Goal: Check status: Check status

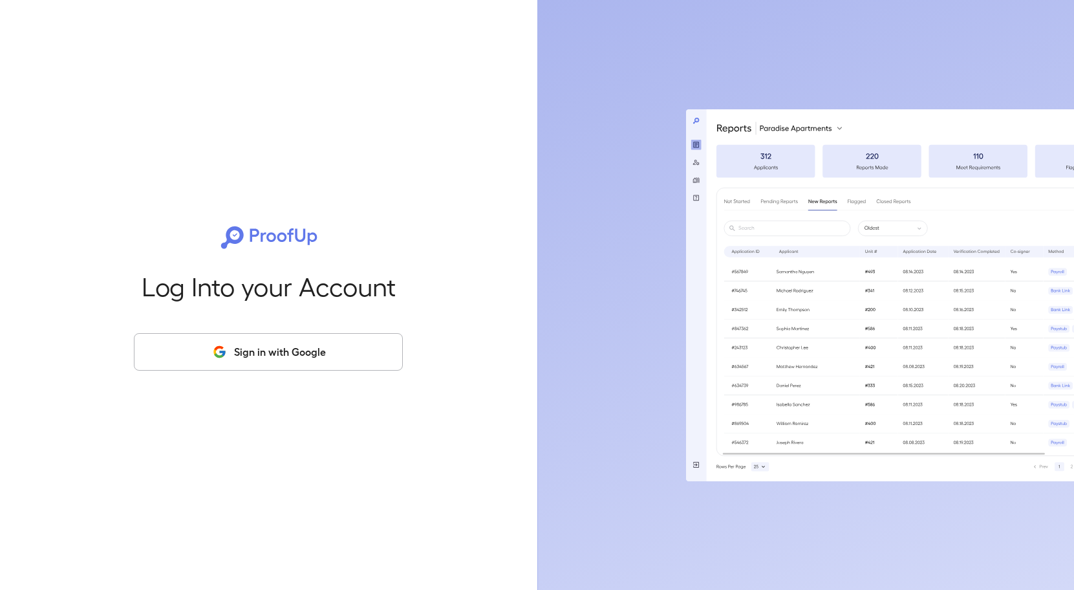
click at [290, 354] on button "Sign in with Google" at bounding box center [268, 352] width 269 height 38
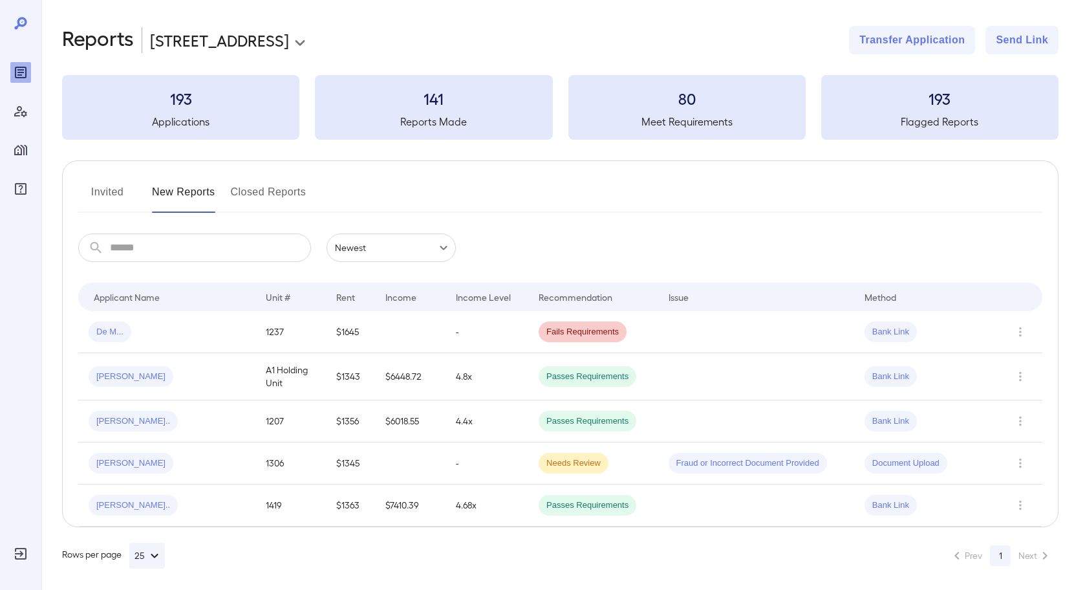
click at [248, 38] on body "**********" at bounding box center [537, 295] width 1074 height 590
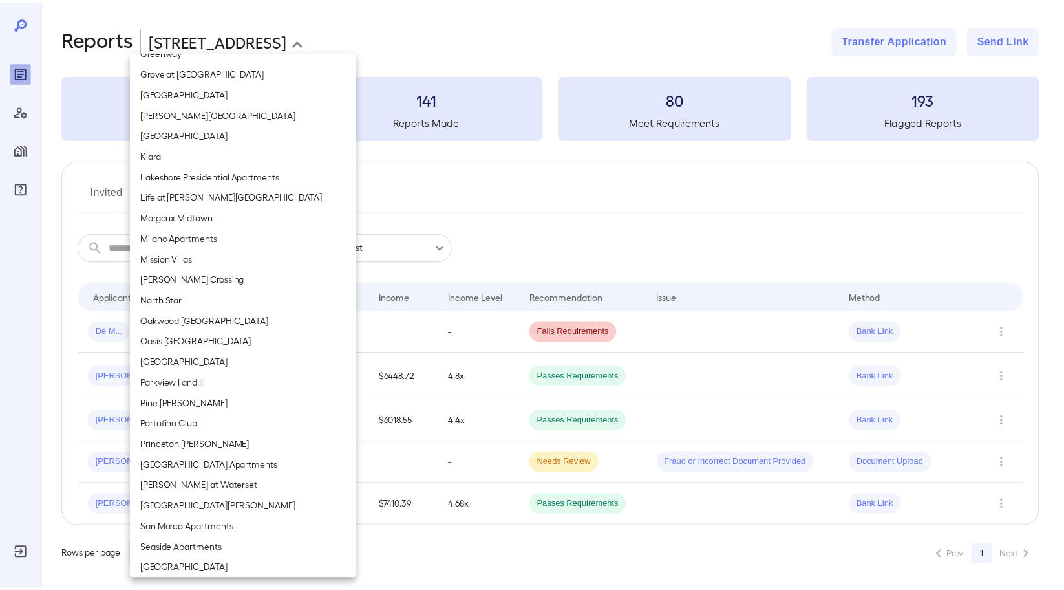
scroll to position [820, 0]
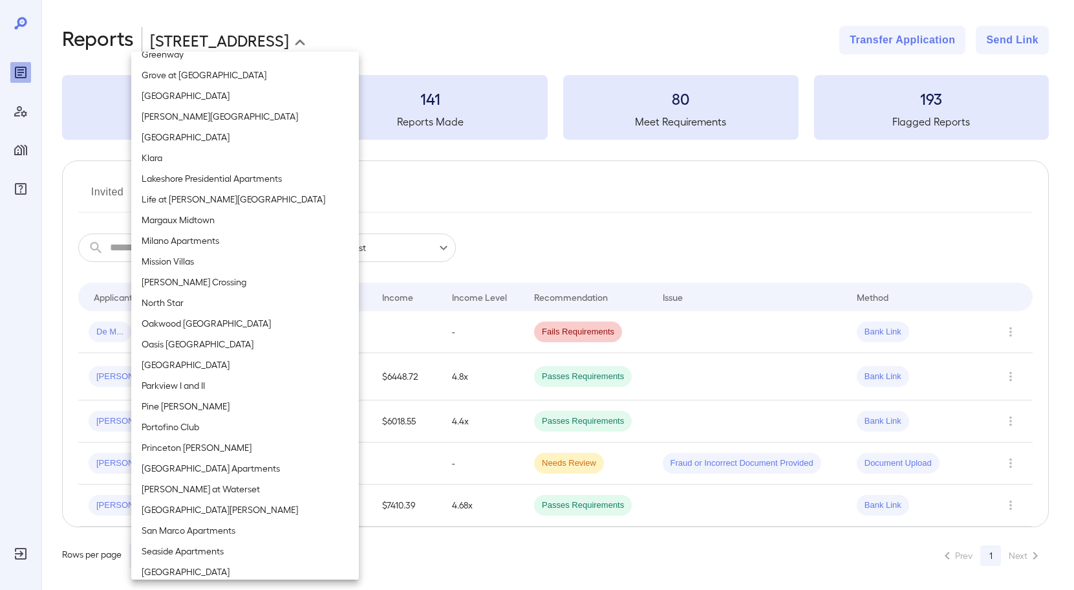
click at [162, 299] on li "North Star" at bounding box center [245, 302] width 228 height 21
type input "**********"
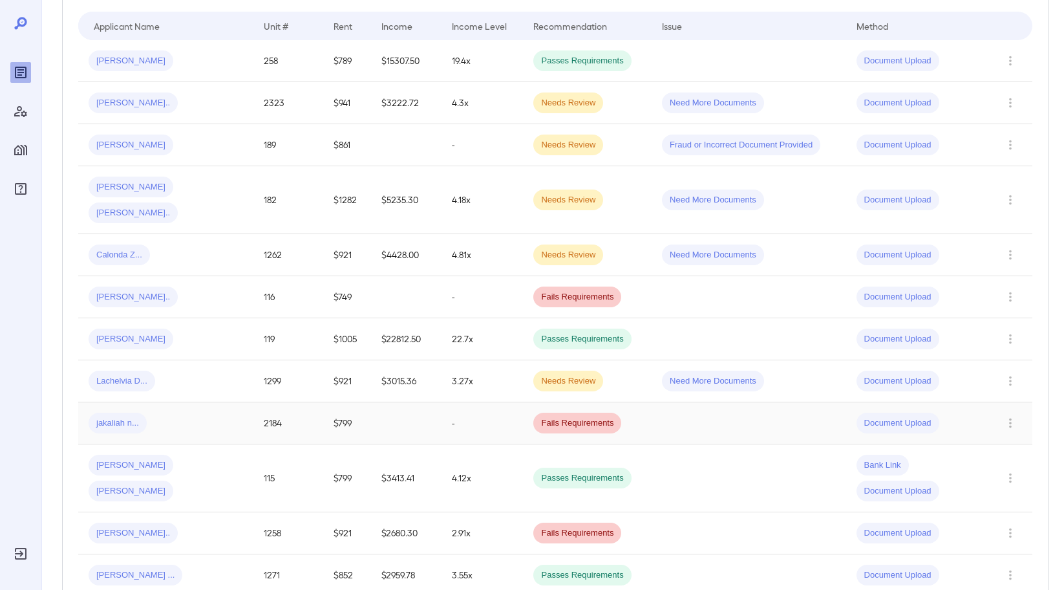
scroll to position [320, 0]
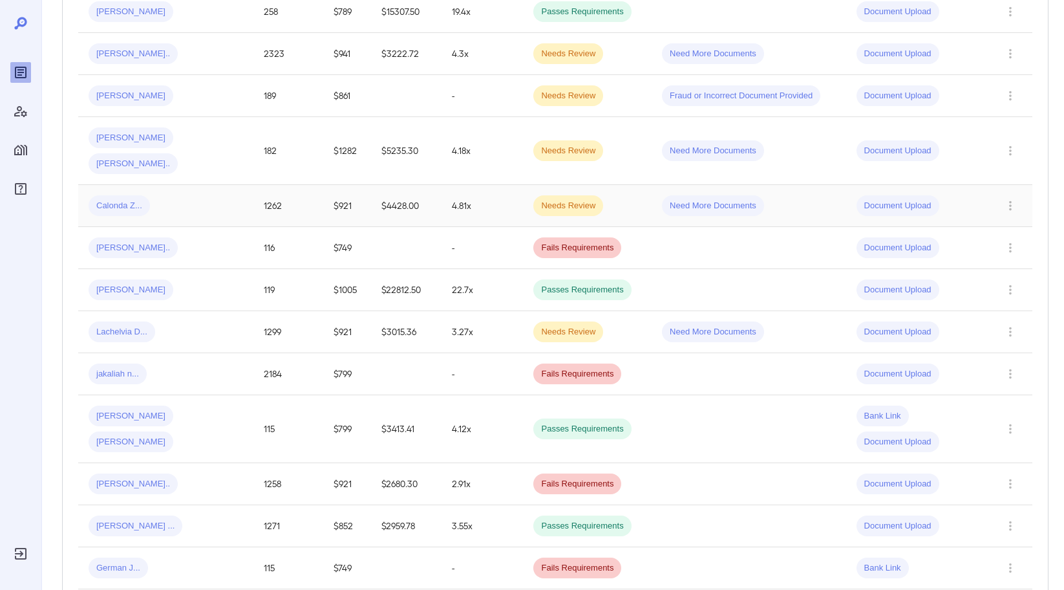
click at [259, 185] on td "1262" at bounding box center [288, 206] width 70 height 42
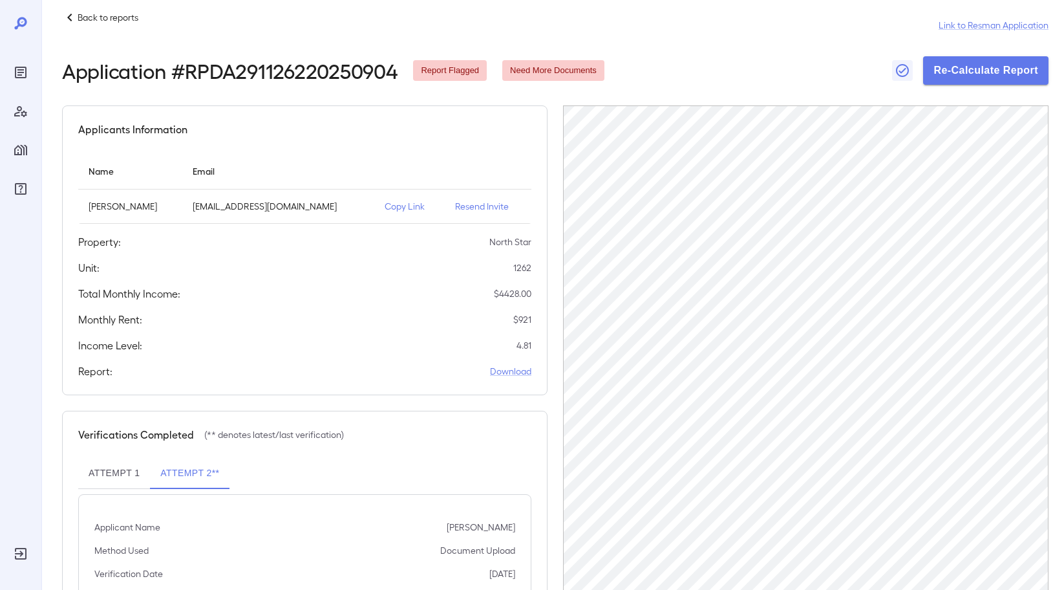
scroll to position [19, 0]
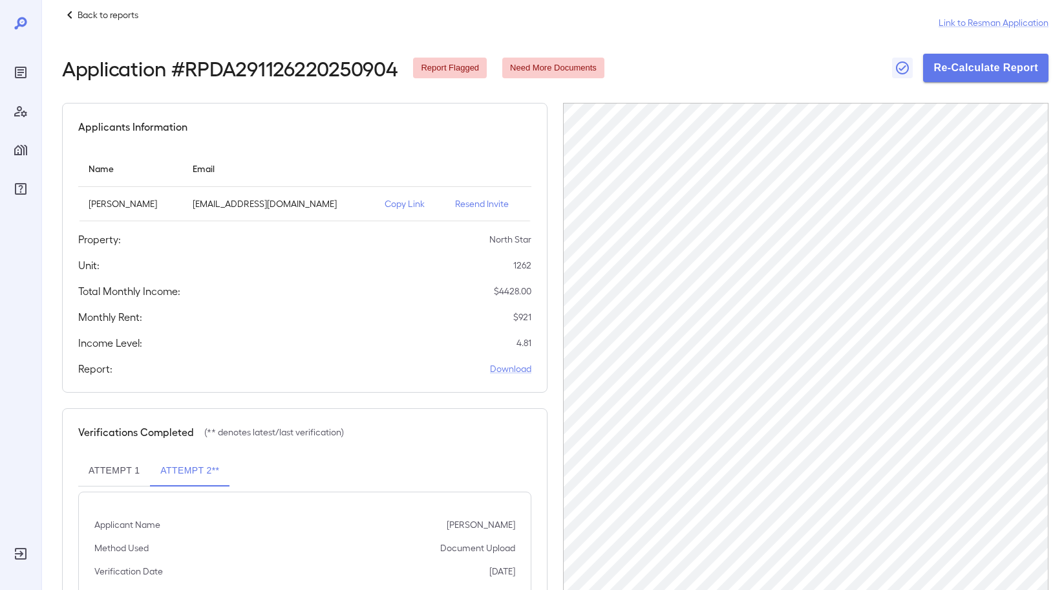
click at [438, 96] on div "Back to reports Link to Resman Application Application # RPDA291126220250904 Re…" at bounding box center [555, 343] width 987 height 672
click at [298, 21] on div "Back to reports Link to Resman Application" at bounding box center [555, 22] width 987 height 31
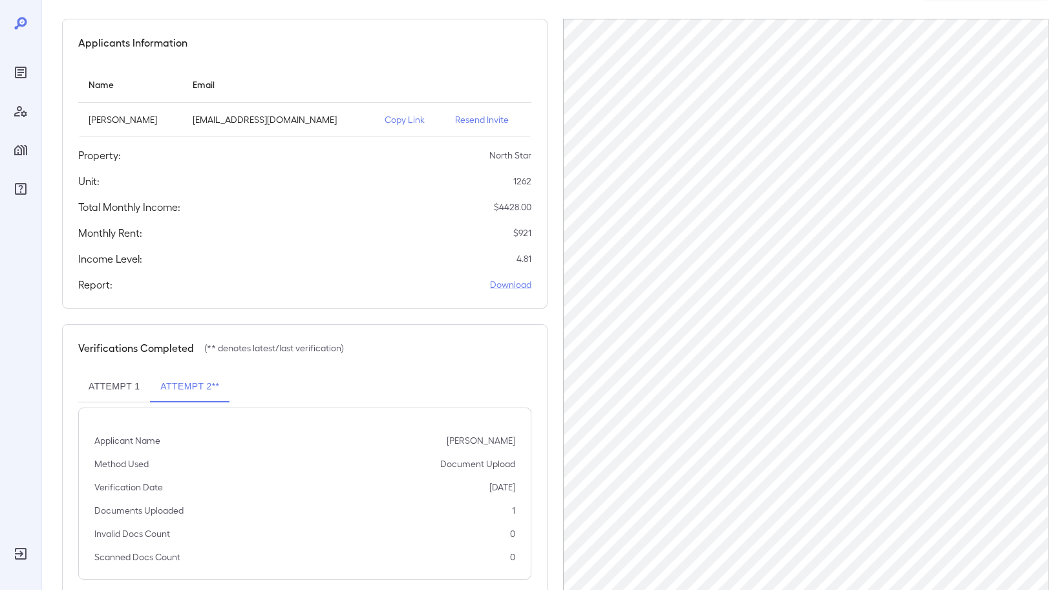
scroll to position [134, 0]
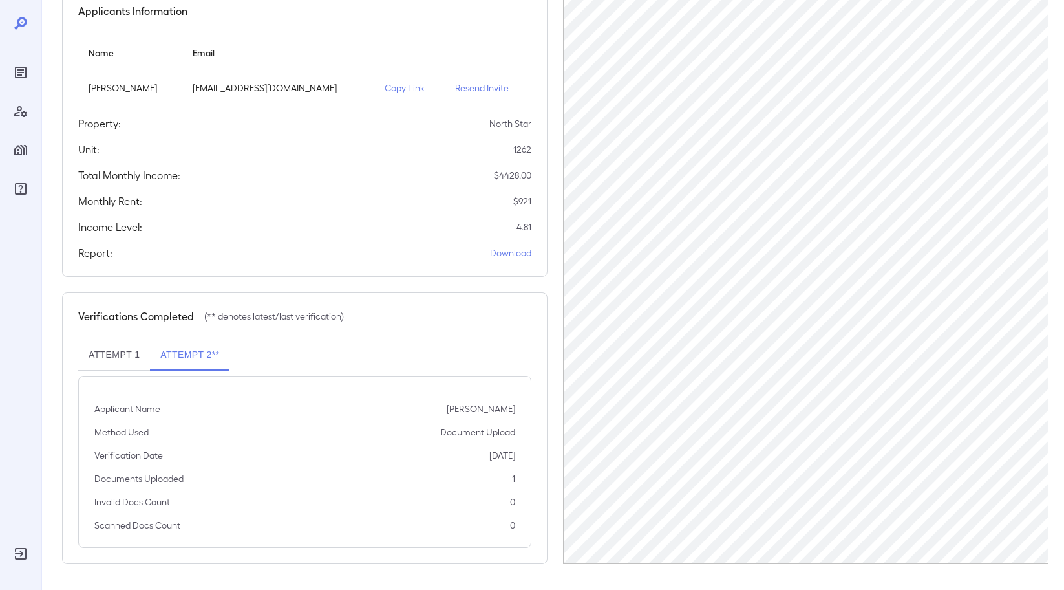
click at [97, 352] on button "Attempt 1" at bounding box center [114, 354] width 72 height 31
click at [191, 350] on button "Attempt 2**" at bounding box center [190, 354] width 80 height 31
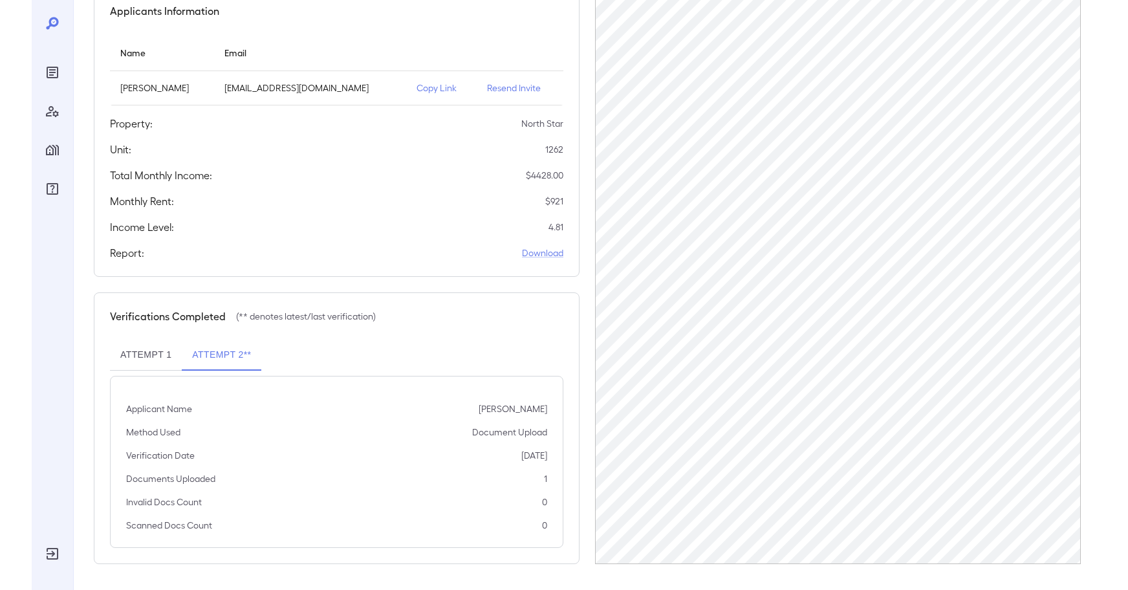
scroll to position [0, 0]
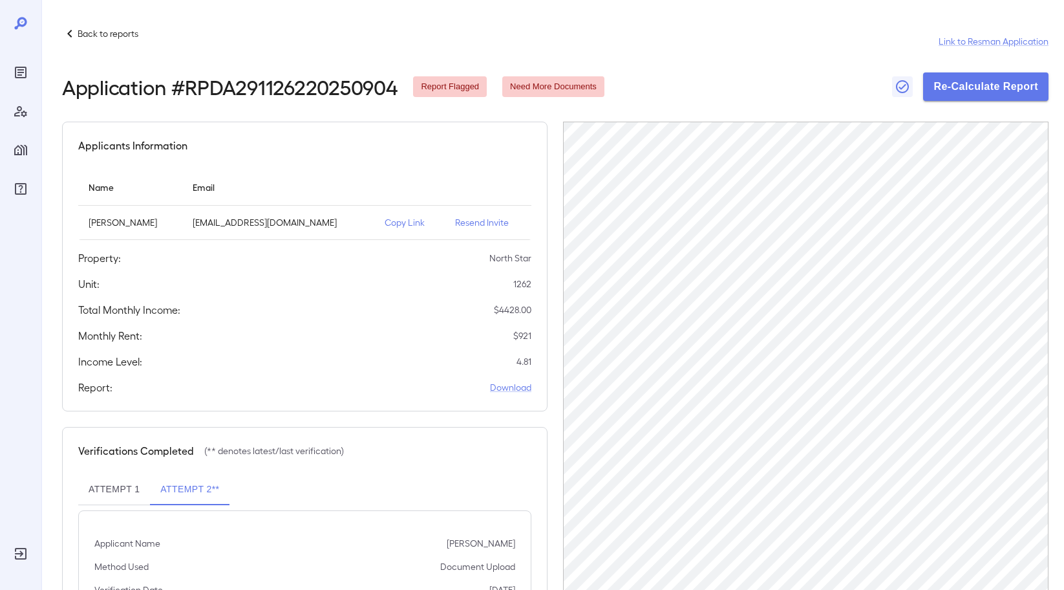
click at [103, 28] on p "Back to reports" at bounding box center [108, 33] width 61 height 13
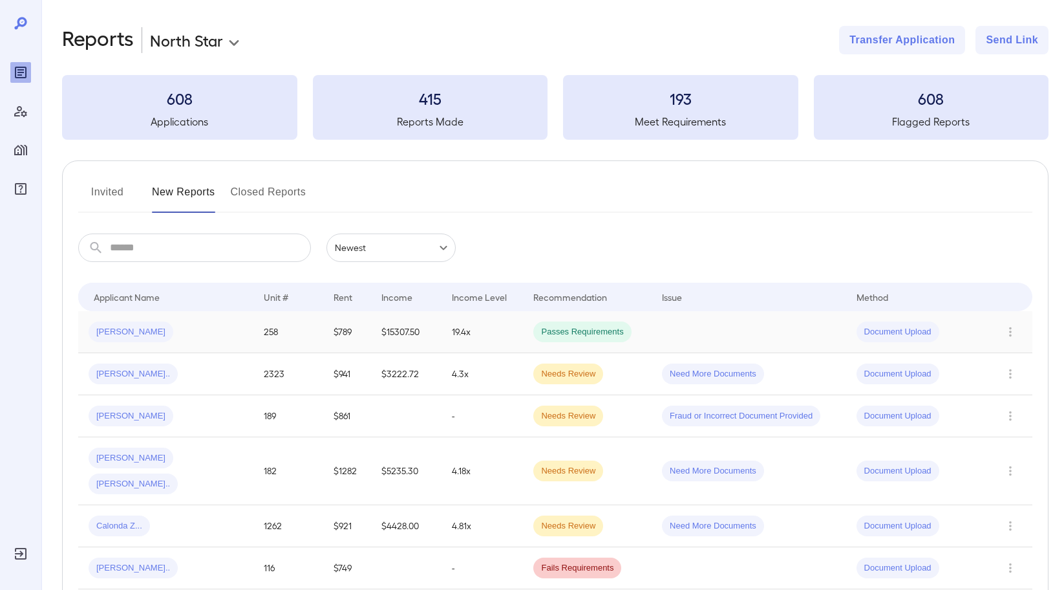
click at [226, 338] on div "[PERSON_NAME]" at bounding box center [166, 331] width 155 height 21
